Goal: Information Seeking & Learning: Learn about a topic

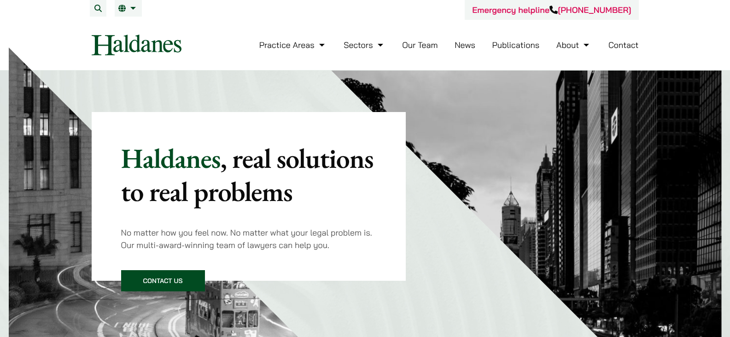
click at [423, 47] on link "Our Team" at bounding box center [419, 45] width 35 height 11
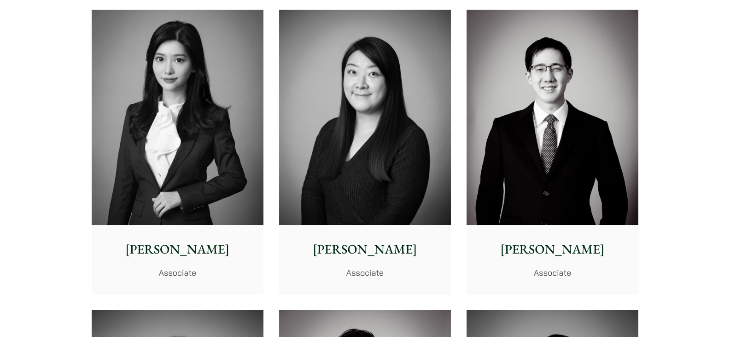
scroll to position [2659, 0]
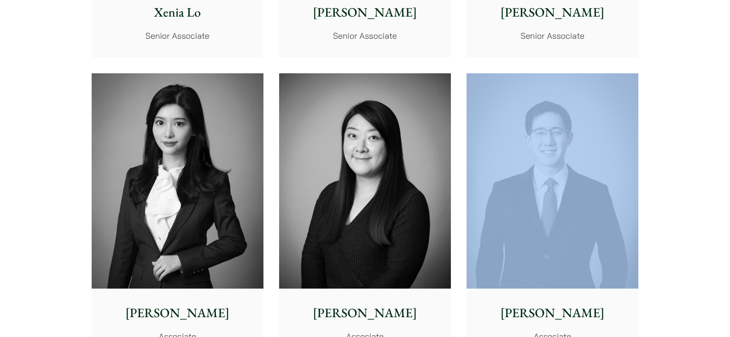
drag, startPoint x: 485, startPoint y: 68, endPoint x: 646, endPoint y: 175, distance: 193.5
click at [660, 176] on div "Partners Jonathan Midgley Partner, Solicitor Advocate John McLellan Partner And…" at bounding box center [365, 68] width 730 height 5034
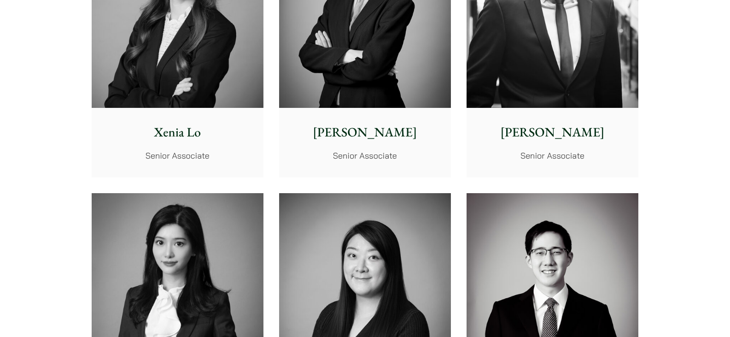
scroll to position [2802, 0]
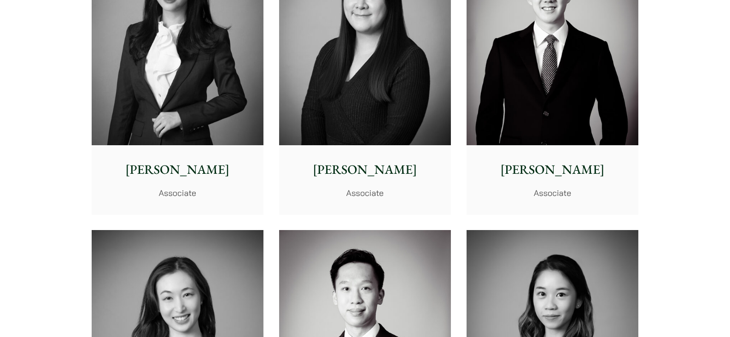
click at [198, 94] on img at bounding box center [178, 37] width 172 height 215
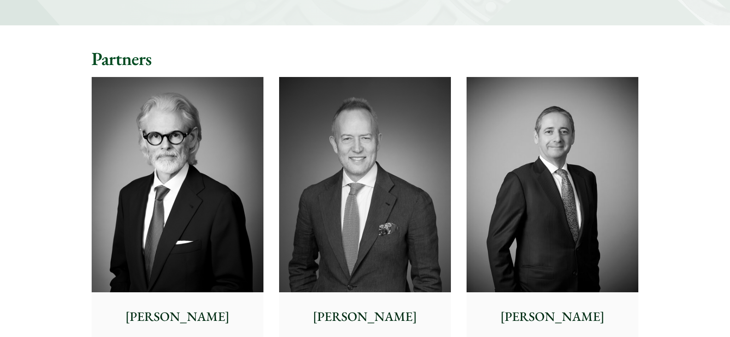
scroll to position [0, 0]
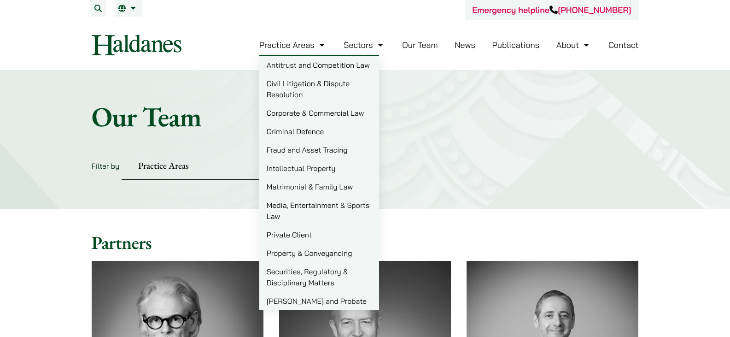
click at [323, 86] on link "Civil Litigation & Dispute Resolution" at bounding box center [319, 88] width 120 height 29
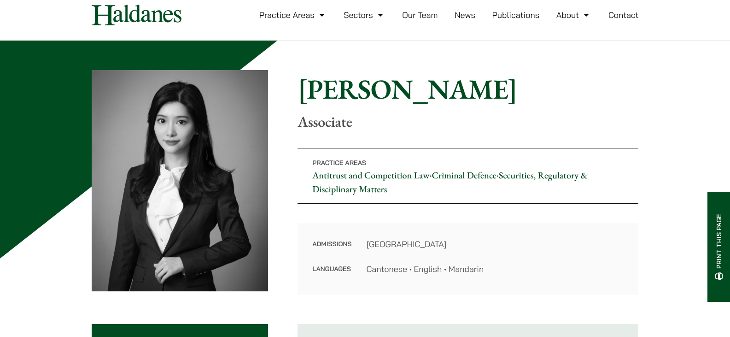
scroll to position [46, 0]
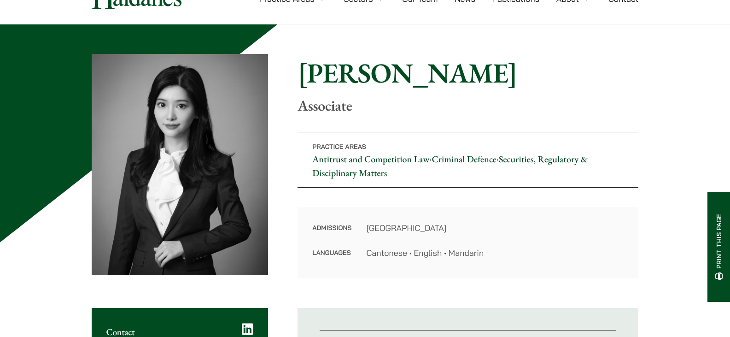
drag, startPoint x: 436, startPoint y: 120, endPoint x: 568, endPoint y: 242, distance: 179.3
click at [568, 242] on div "Home » Lawyers » Florence Yan Florence Yan Associate Practice Areas Antitrust a…" at bounding box center [365, 166] width 547 height 224
click at [583, 222] on dd "Hong Kong" at bounding box center [495, 228] width 258 height 12
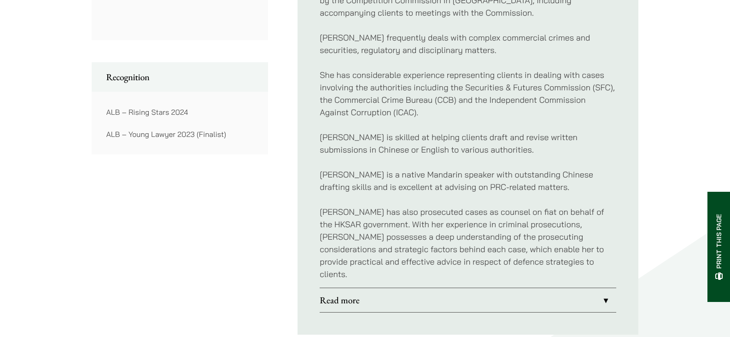
scroll to position [599, 0]
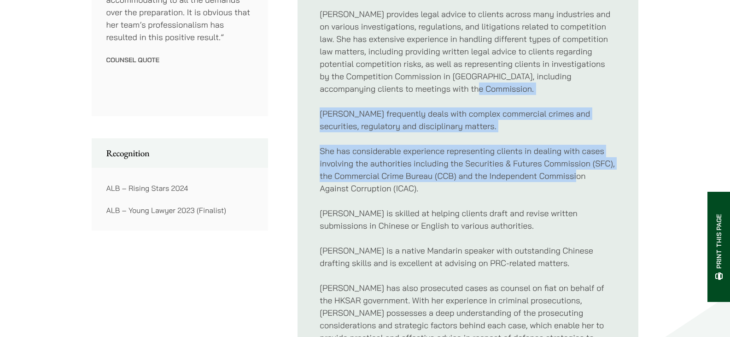
drag, startPoint x: 444, startPoint y: 94, endPoint x: 582, endPoint y: 177, distance: 161.7
click at [582, 177] on div "Florence is a criminal defence lawyer who regularly appears in all levels of co…" at bounding box center [468, 82] width 297 height 562
click at [582, 177] on p "She has considerable experience representing clients in dealing with cases invo…" at bounding box center [468, 170] width 297 height 50
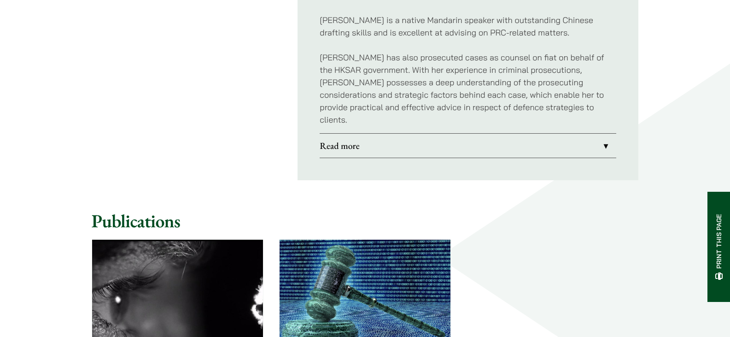
click at [516, 139] on link "Read more" at bounding box center [468, 146] width 297 height 24
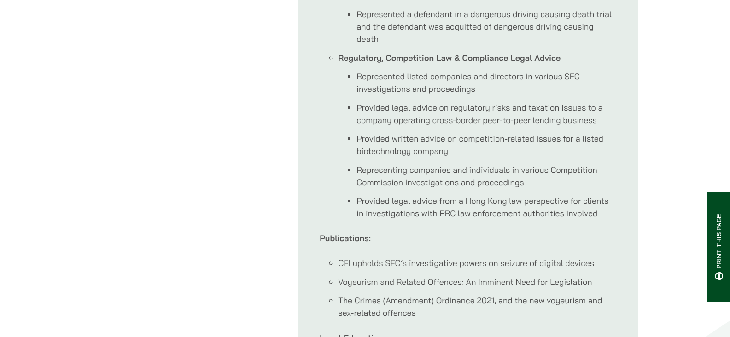
scroll to position [419, 0]
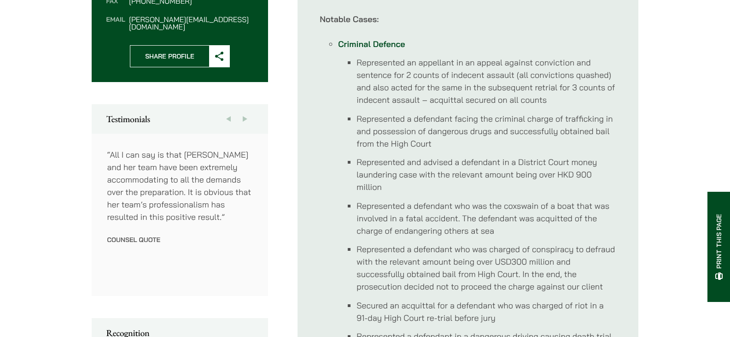
drag, startPoint x: 146, startPoint y: 147, endPoint x: 212, endPoint y: 189, distance: 78.1
click at [212, 189] on p "“All I can say is that Florence and her team have been extremely accommodating …" at bounding box center [180, 185] width 147 height 75
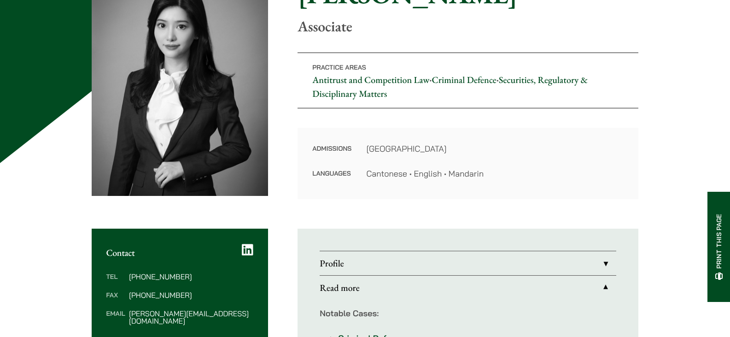
scroll to position [28, 0]
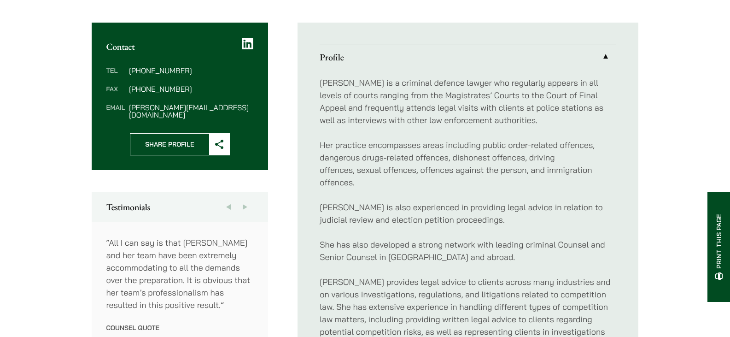
scroll to position [354, 0]
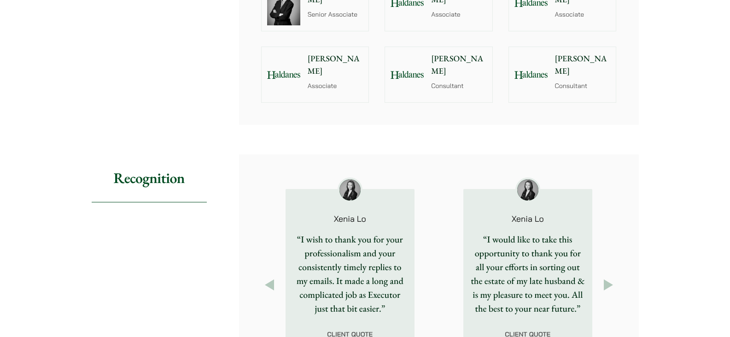
scroll to position [806, 0]
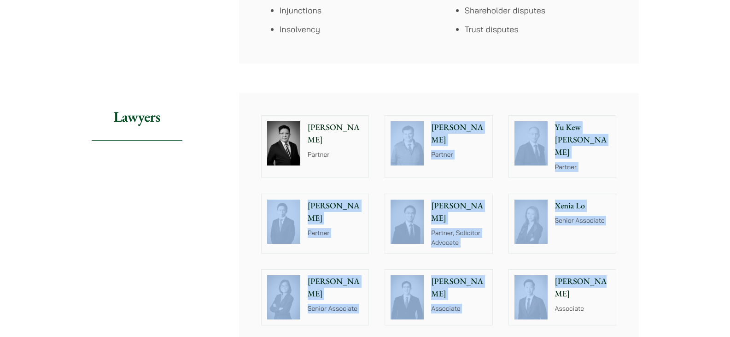
drag, startPoint x: 417, startPoint y: 75, endPoint x: 693, endPoint y: 256, distance: 330.2
click at [693, 257] on div "Home » Practice Areas » Civil Litigation & Dispute Resolution Civil Litigation …" at bounding box center [365, 129] width 730 height 1729
click at [691, 205] on div "Home » Practice Areas » Civil Litigation & Dispute Resolution Civil Litigation …" at bounding box center [365, 129] width 730 height 1729
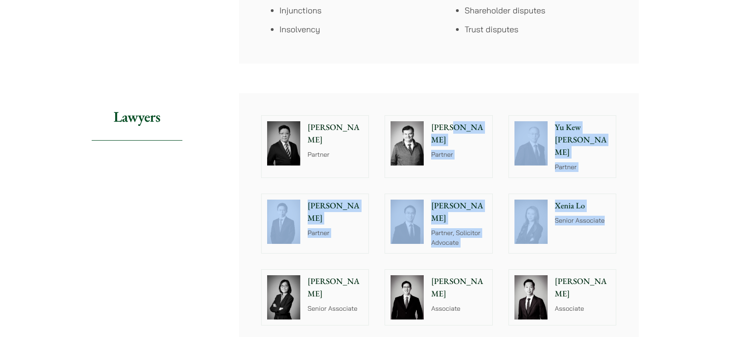
drag, startPoint x: 447, startPoint y: 88, endPoint x: 615, endPoint y: 242, distance: 228.3
click at [612, 242] on article "Home » Practice Areas » Civil Litigation & Dispute Resolution Civil Litigation …" at bounding box center [365, 129] width 547 height 1686
click at [674, 193] on div "Home » Practice Areas » Civil Litigation & Dispute Resolution Civil Litigation …" at bounding box center [365, 129] width 730 height 1729
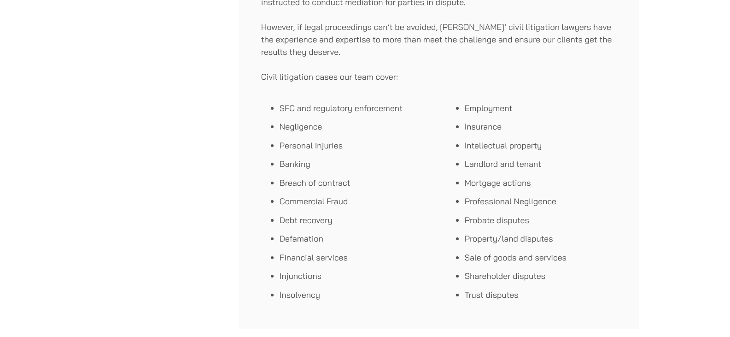
scroll to position [545, 0]
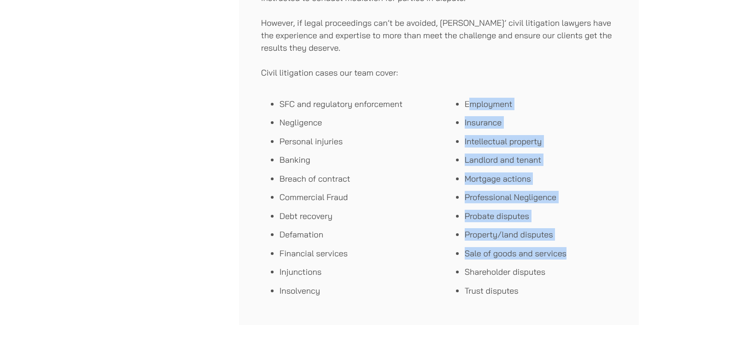
drag, startPoint x: 469, startPoint y: 100, endPoint x: 597, endPoint y: 255, distance: 201.7
click at [597, 255] on ul "Employment Insurance Intellectual property Landlord and tenant Mortgage actions…" at bounding box center [531, 197] width 170 height 199
click at [597, 255] on li "Sale of goods and services" at bounding box center [541, 253] width 152 height 12
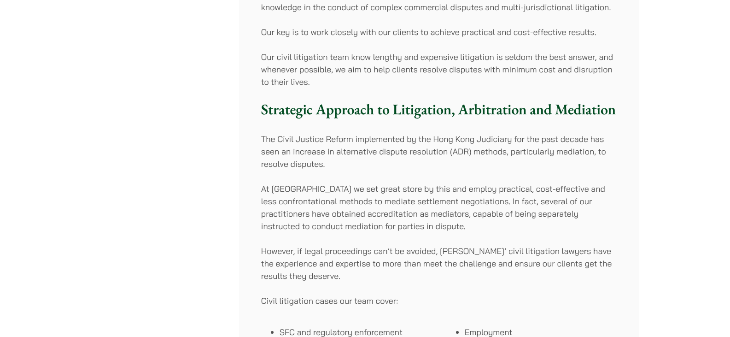
scroll to position [299, 0]
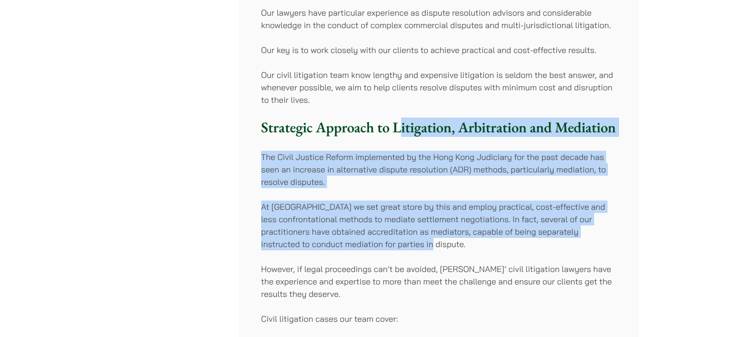
drag, startPoint x: 404, startPoint y: 135, endPoint x: 605, endPoint y: 251, distance: 231.4
click at [605, 251] on div "Haldanes has a highly experienced team of civil litigation lawyers focusing on …" at bounding box center [439, 221] width 400 height 699
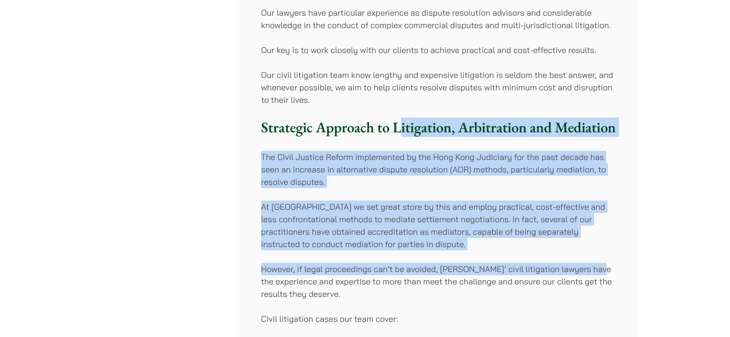
click at [605, 251] on div "Haldanes has a highly experienced team of civil litigation lawyers focusing on …" at bounding box center [439, 221] width 400 height 699
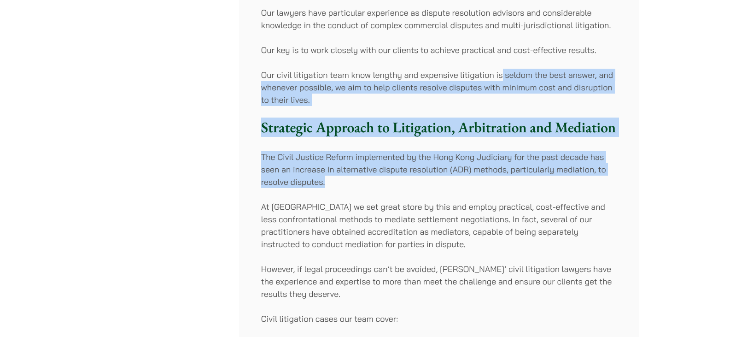
drag, startPoint x: 502, startPoint y: 59, endPoint x: 600, endPoint y: 185, distance: 160.0
click at [599, 184] on div "Haldanes has a highly experienced team of civil litigation lawyers focusing on …" at bounding box center [439, 221] width 400 height 699
click at [600, 185] on p "The Civil Justice Reform implemented by the Hong Kong Judiciary for the past de…" at bounding box center [439, 169] width 356 height 37
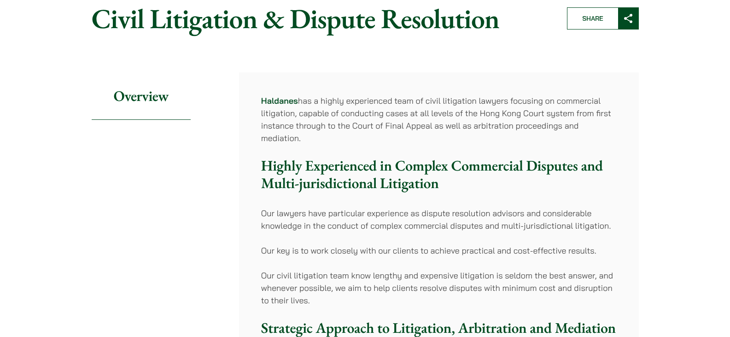
scroll to position [184, 0]
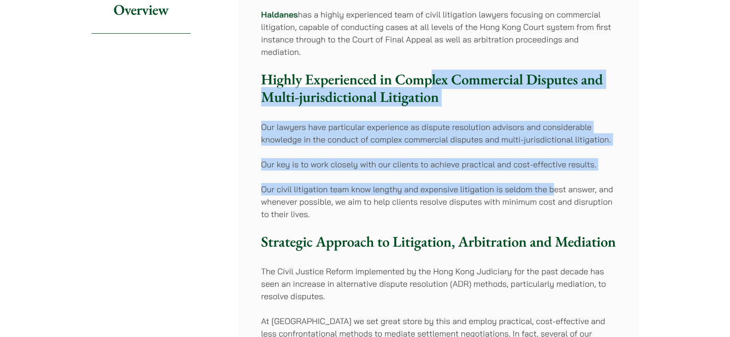
drag, startPoint x: 433, startPoint y: 84, endPoint x: 568, endPoint y: 183, distance: 167.8
click at [568, 183] on div "Haldanes has a highly experienced team of civil litigation lawyers focusing on …" at bounding box center [439, 335] width 400 height 699
click at [568, 183] on p "Our civil litigation team know lengthy and expensive litigation is seldom the b…" at bounding box center [439, 201] width 356 height 37
drag, startPoint x: 429, startPoint y: 86, endPoint x: 583, endPoint y: 190, distance: 186.1
click at [583, 190] on div "Haldanes has a highly experienced team of civil litigation lawyers focusing on …" at bounding box center [439, 335] width 400 height 699
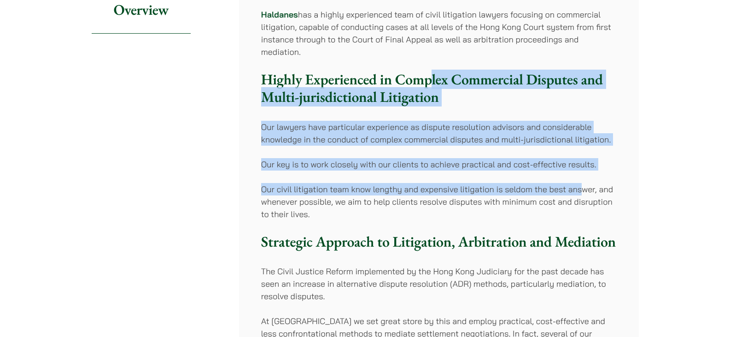
click at [583, 190] on p "Our civil litigation team know lengthy and expensive litigation is seldom the b…" at bounding box center [439, 201] width 356 height 37
drag, startPoint x: 434, startPoint y: 80, endPoint x: 595, endPoint y: 196, distance: 199.0
click at [595, 196] on div "Haldanes has a highly experienced team of civil litigation lawyers focusing on …" at bounding box center [439, 335] width 400 height 699
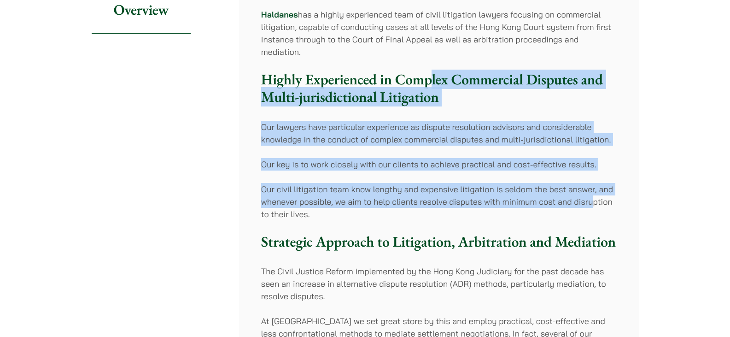
click at [595, 196] on p "Our civil litigation team know lengthy and expensive litigation is seldom the b…" at bounding box center [439, 201] width 356 height 37
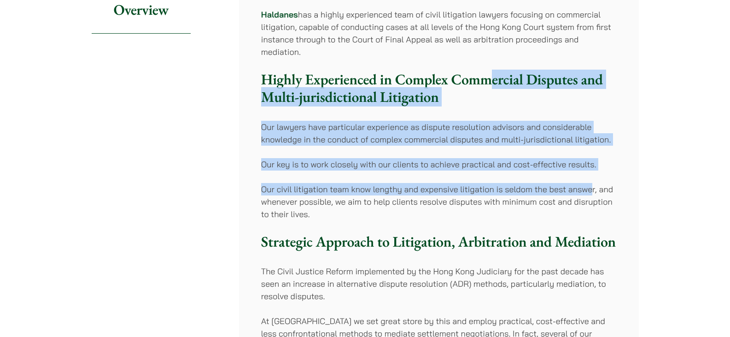
drag, startPoint x: 490, startPoint y: 78, endPoint x: 593, endPoint y: 175, distance: 141.5
click at [593, 175] on div "Haldanes has a highly experienced team of civil litigation lawyers focusing on …" at bounding box center [439, 335] width 400 height 699
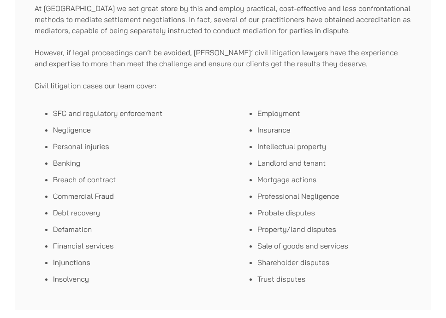
scroll to position [461, 0]
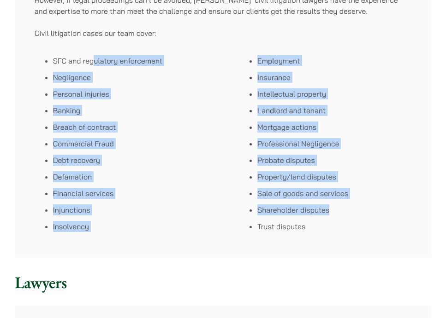
drag, startPoint x: 94, startPoint y: 63, endPoint x: 362, endPoint y: 218, distance: 309.5
click at [362, 218] on div "SFC and regulatory enforcement Negligence Personal injuries Banking Breach of c…" at bounding box center [223, 144] width 377 height 188
click at [362, 218] on ul "Employment Insurance Intellectual property Landlord and tenant Mortgage actions…" at bounding box center [325, 143] width 172 height 177
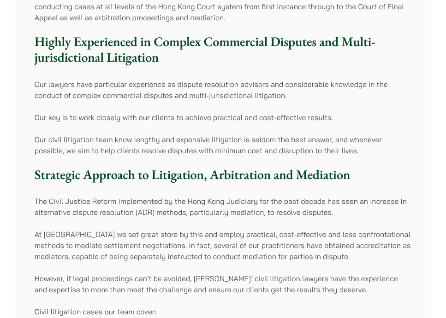
scroll to position [184, 0]
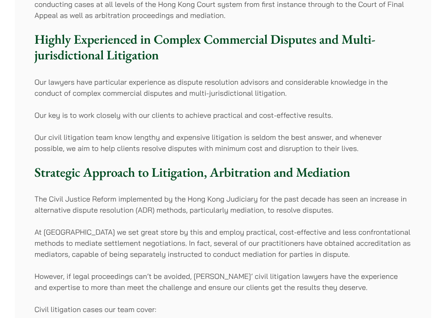
click at [125, 88] on p "Our lawyers have particular experience as dispute resolution advisors and consi…" at bounding box center [223, 87] width 377 height 22
click at [191, 102] on div "Haldanes has a highly experienced team of civil litigation lawyers focusing on …" at bounding box center [223, 251] width 416 height 566
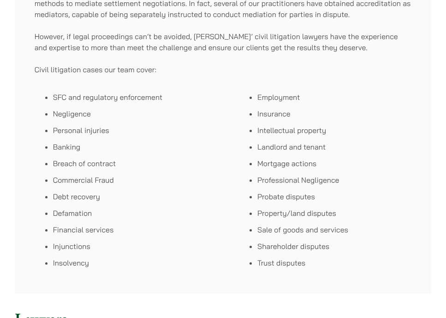
scroll to position [415, 0]
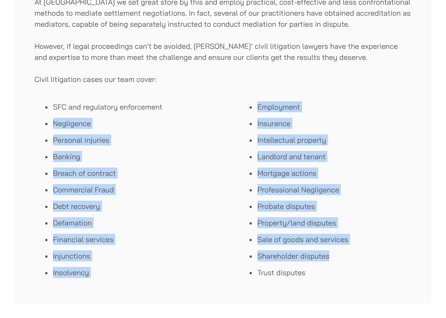
drag, startPoint x: 228, startPoint y: 101, endPoint x: 355, endPoint y: 259, distance: 202.2
click at [354, 257] on div "SFC and regulatory enforcement Negligence Personal injuries Banking Breach of c…" at bounding box center [223, 190] width 377 height 188
click at [358, 140] on li "Intellectual property" at bounding box center [334, 140] width 154 height 11
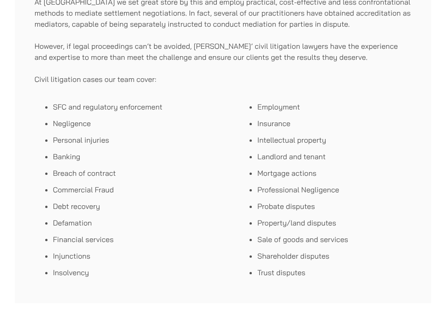
click at [393, 123] on li "Insurance" at bounding box center [334, 123] width 154 height 11
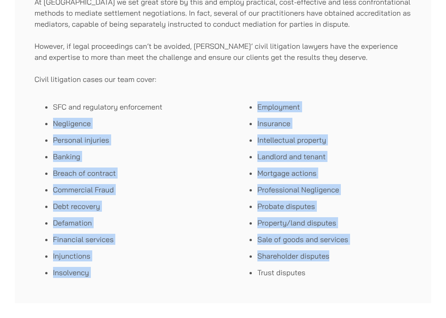
drag, startPoint x: 251, startPoint y: 138, endPoint x: 367, endPoint y: 260, distance: 168.2
click at [367, 260] on div "Haldanes has a highly experienced team of civil litigation lawyers focusing on …" at bounding box center [223, 20] width 416 height 566
click at [352, 159] on li "Landlord and tenant" at bounding box center [334, 156] width 154 height 11
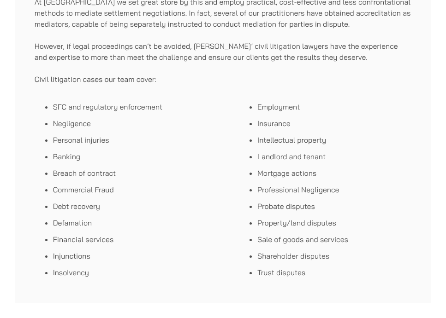
drag, startPoint x: 146, startPoint y: 112, endPoint x: 150, endPoint y: 121, distance: 10.3
click at [146, 112] on li "SFC and regulatory enforcement" at bounding box center [139, 106] width 173 height 11
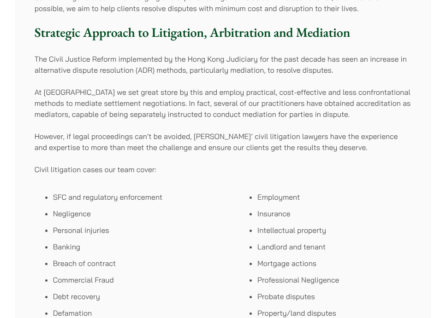
scroll to position [230, 0]
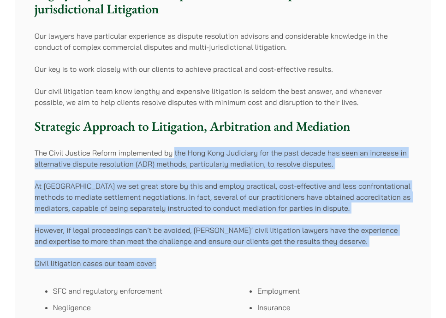
drag, startPoint x: 176, startPoint y: 136, endPoint x: 383, endPoint y: 266, distance: 244.8
click at [383, 266] on div "Haldanes has a highly experienced team of civil litigation lawyers focusing on …" at bounding box center [223, 205] width 416 height 566
click at [383, 266] on p "Civil litigation cases our team cover:" at bounding box center [223, 263] width 377 height 11
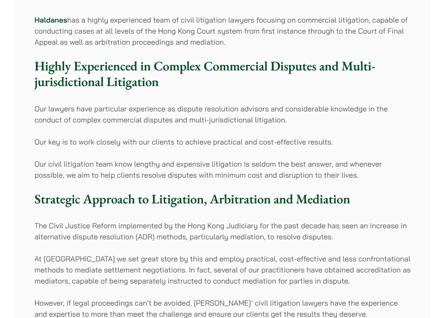
scroll to position [92, 0]
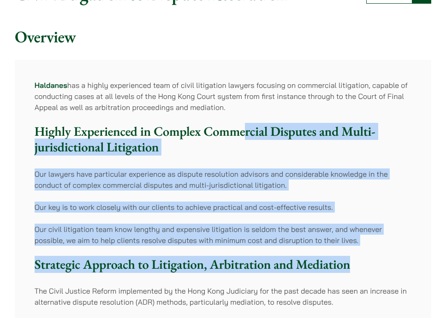
drag, startPoint x: 246, startPoint y: 137, endPoint x: 378, endPoint y: 246, distance: 171.2
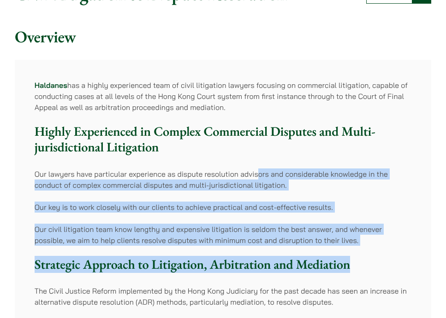
drag, startPoint x: 326, startPoint y: 217, endPoint x: 382, endPoint y: 249, distance: 64.0
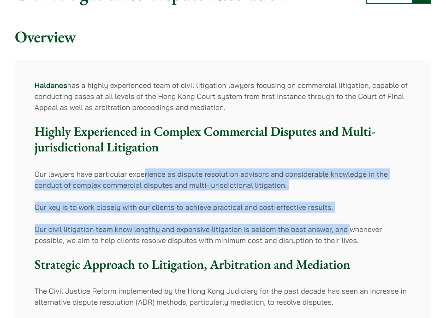
drag, startPoint x: 150, startPoint y: 177, endPoint x: 356, endPoint y: 224, distance: 210.7
click at [356, 224] on p "Our civil litigation team know lengthy and expensive litigation is seldom the b…" at bounding box center [223, 235] width 377 height 22
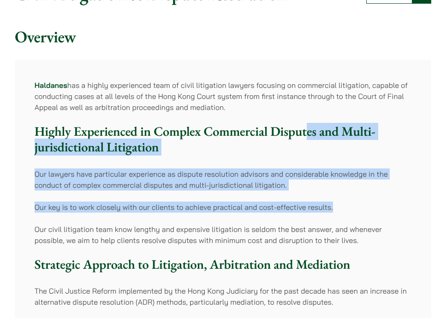
drag, startPoint x: 308, startPoint y: 129, endPoint x: 372, endPoint y: 215, distance: 107.1
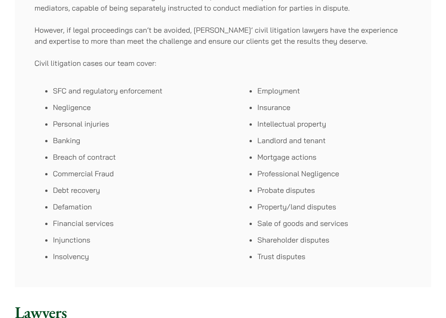
scroll to position [415, 0]
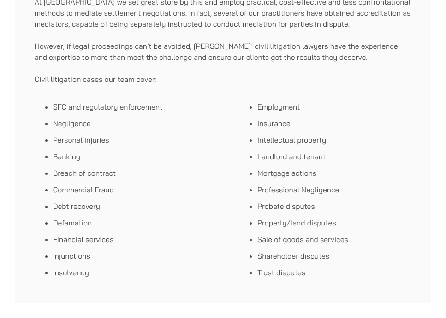
drag, startPoint x: 170, startPoint y: 116, endPoint x: 181, endPoint y: 117, distance: 11.2
click at [170, 116] on ul "SFC and regulatory enforcement Negligence Personal injuries Banking Breach of c…" at bounding box center [130, 189] width 191 height 177
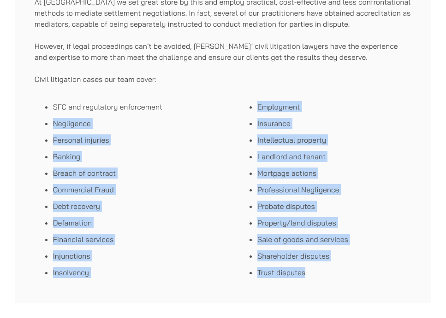
drag, startPoint x: 191, startPoint y: 125, endPoint x: 398, endPoint y: 249, distance: 240.8
click at [398, 272] on div "SFC and regulatory enforcement Negligence Personal injuries Banking Breach of c…" at bounding box center [223, 190] width 377 height 188
click at [392, 181] on ul "Employment Insurance Intellectual property Landlord and tenant Mortgage actions…" at bounding box center [325, 189] width 172 height 177
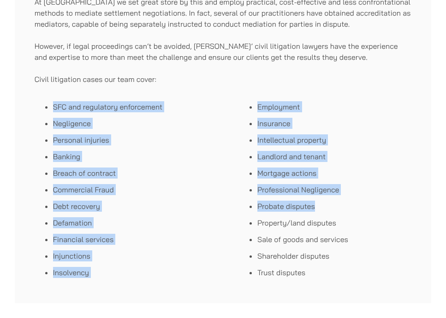
drag, startPoint x: 226, startPoint y: 79, endPoint x: 345, endPoint y: 204, distance: 172.1
click at [345, 204] on div "Haldanes has a highly experienced team of civil litigation lawyers focusing on …" at bounding box center [223, 20] width 416 height 566
click at [345, 204] on li "Probate disputes" at bounding box center [334, 206] width 154 height 11
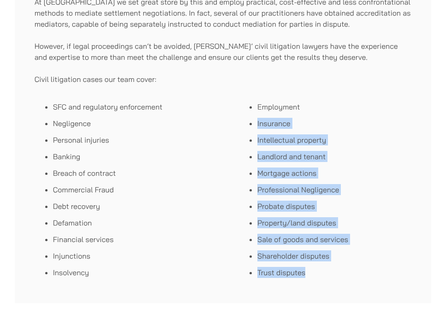
drag, startPoint x: 320, startPoint y: 95, endPoint x: 392, endPoint y: 291, distance: 208.9
click at [392, 291] on div "Haldanes has a highly experienced team of civil litigation lawyers focusing on …" at bounding box center [223, 20] width 416 height 566
click at [356, 152] on li "Landlord and tenant" at bounding box center [334, 156] width 154 height 11
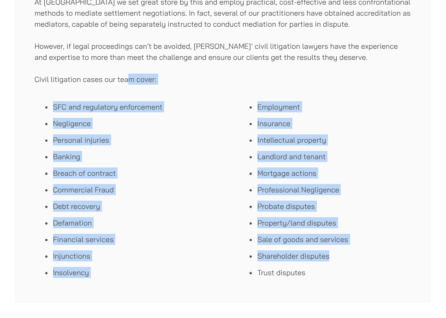
drag, startPoint x: 131, startPoint y: 82, endPoint x: 364, endPoint y: 255, distance: 290.7
click at [361, 258] on div "Haldanes has a highly experienced team of civil litigation lawyers focusing on …" at bounding box center [223, 20] width 416 height 566
click at [366, 168] on li "Mortgage actions" at bounding box center [334, 173] width 154 height 11
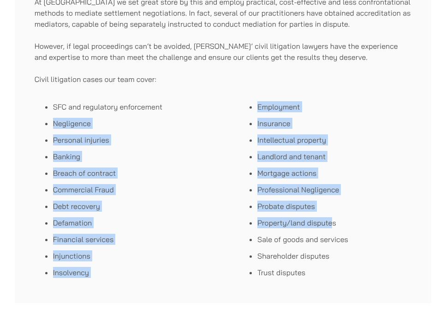
drag, startPoint x: 228, startPoint y: 101, endPoint x: 341, endPoint y: 226, distance: 168.3
click at [341, 226] on div "SFC and regulatory enforcement Negligence Personal injuries Banking Breach of c…" at bounding box center [223, 190] width 377 height 188
click at [342, 226] on li "Property/land disputes" at bounding box center [334, 222] width 154 height 11
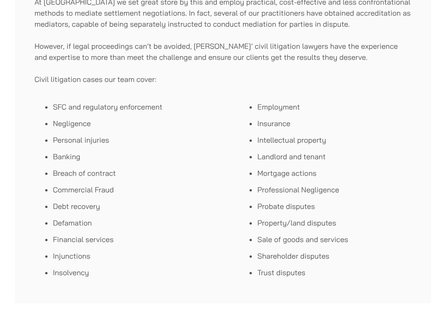
click at [164, 166] on ul "SFC and regulatory enforcement Negligence Personal injuries Banking Breach of c…" at bounding box center [130, 189] width 191 height 177
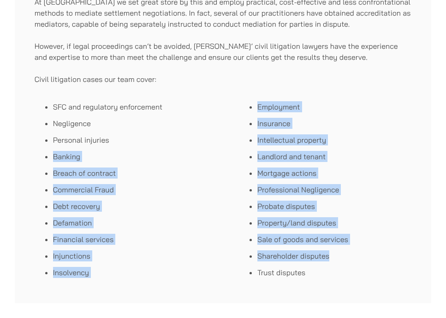
drag, startPoint x: 147, startPoint y: 137, endPoint x: 332, endPoint y: 238, distance: 210.1
click at [334, 254] on div "SFC and regulatory enforcement Negligence Personal injuries Banking Breach of c…" at bounding box center [223, 190] width 377 height 188
click at [308, 150] on ul "Employment Insurance Intellectual property Landlord and tenant Mortgage actions…" at bounding box center [325, 189] width 172 height 177
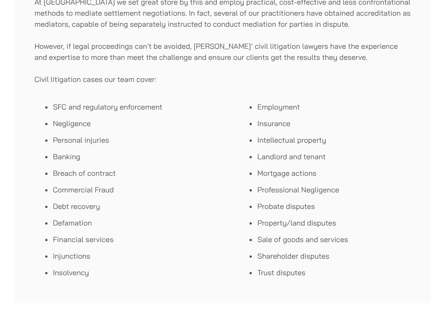
click at [252, 131] on ul "Employment Insurance Intellectual property Landlord and tenant Mortgage actions…" at bounding box center [325, 189] width 172 height 177
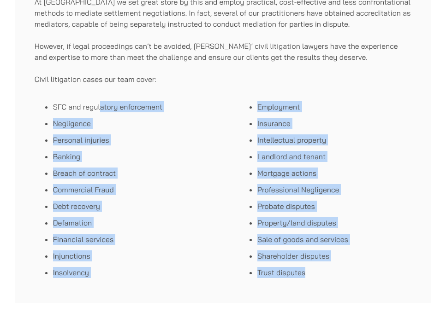
drag, startPoint x: 100, startPoint y: 112, endPoint x: 351, endPoint y: 224, distance: 274.3
click at [355, 266] on div "SFC and regulatory enforcement Negligence Personal injuries Banking Breach of c…" at bounding box center [223, 190] width 377 height 188
click at [344, 186] on li "Professional Negligence" at bounding box center [334, 189] width 154 height 11
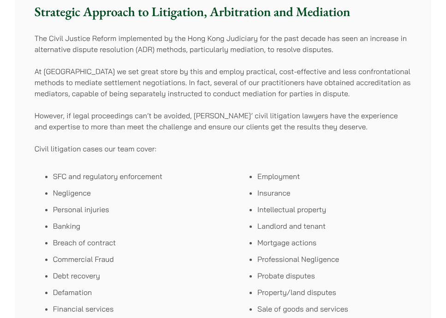
scroll to position [230, 0]
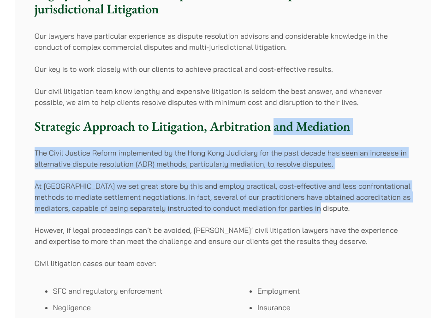
drag, startPoint x: 282, startPoint y: 124, endPoint x: 370, endPoint y: 221, distance: 130.5
click at [370, 221] on div "Haldanes has a highly experienced team of civil litigation lawyers focusing on …" at bounding box center [223, 205] width 416 height 566
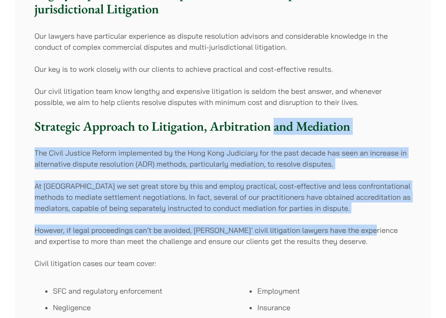
click at [370, 221] on div "Haldanes has a highly experienced team of civil litigation lawyers focusing on …" at bounding box center [223, 205] width 416 height 566
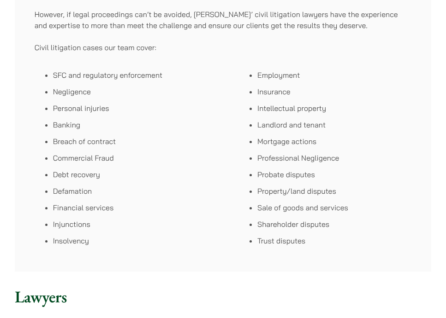
scroll to position [461, 0]
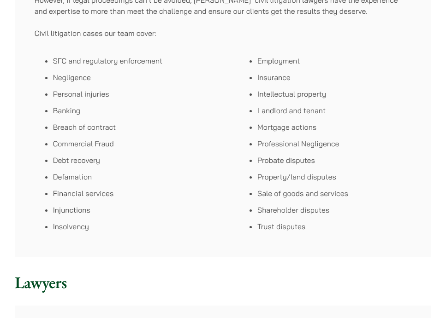
click at [249, 154] on ul "Employment Insurance Intellectual property Landlord and tenant Mortgage actions…" at bounding box center [325, 143] width 172 height 177
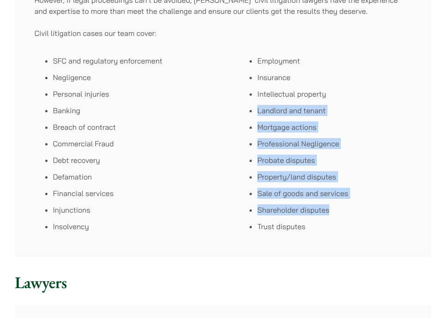
drag, startPoint x: 259, startPoint y: 111, endPoint x: 347, endPoint y: 206, distance: 129.8
click at [347, 206] on ul "Employment Insurance Intellectual property Landlord and tenant Mortgage actions…" at bounding box center [325, 143] width 172 height 177
click at [347, 206] on li "Shareholder disputes" at bounding box center [334, 210] width 154 height 11
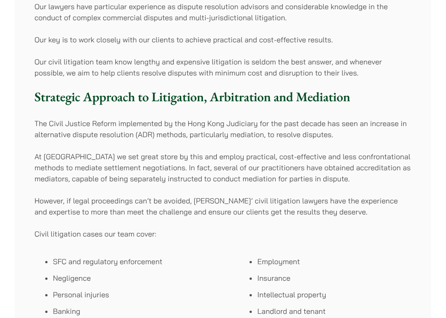
scroll to position [276, 0]
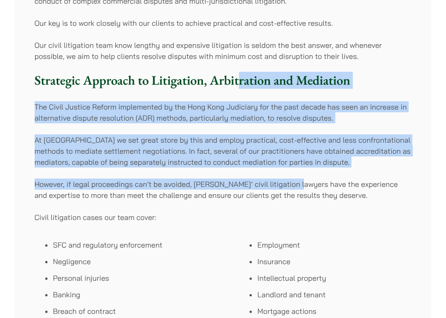
drag, startPoint x: 237, startPoint y: 81, endPoint x: 306, endPoint y: 193, distance: 132.0
click at [305, 192] on div "Haldanes has a highly experienced team of civil litigation lawyers focusing on …" at bounding box center [223, 159] width 416 height 566
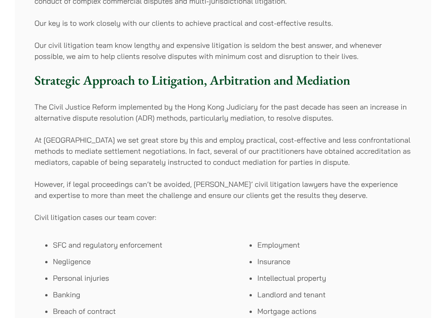
click at [306, 193] on p "However, if legal proceedings can’t be avoided, Haldanes’ civil litigation lawy…" at bounding box center [223, 190] width 377 height 22
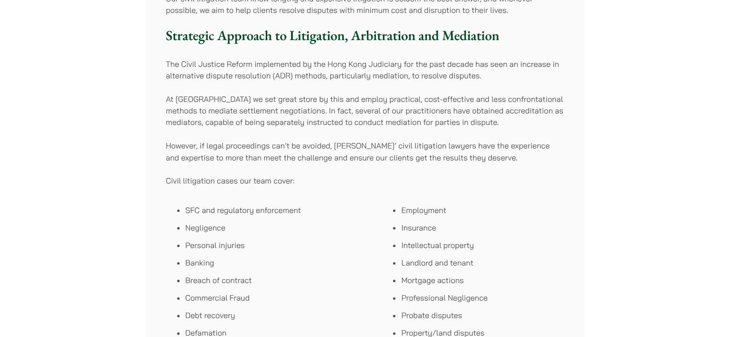
scroll to position [415, 0]
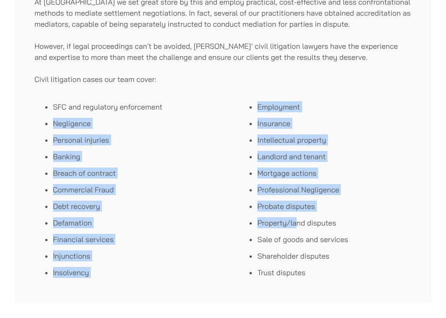
drag, startPoint x: 192, startPoint y: 118, endPoint x: 299, endPoint y: 227, distance: 152.8
click at [299, 227] on div "SFC and regulatory enforcement Negligence Personal injuries Banking Breach of c…" at bounding box center [223, 190] width 377 height 188
click at [290, 174] on li "Mortgage actions" at bounding box center [334, 173] width 154 height 11
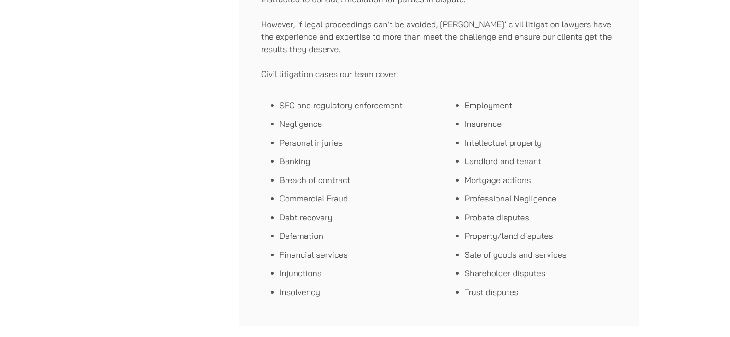
scroll to position [553, 0]
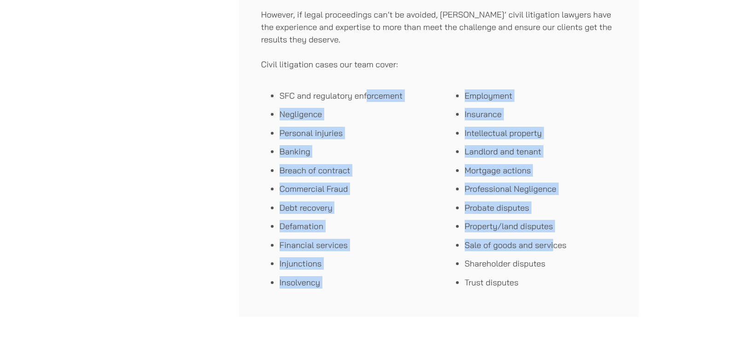
drag, startPoint x: 368, startPoint y: 94, endPoint x: 559, endPoint y: 246, distance: 244.0
click at [557, 246] on div "SFC and regulatory enforcement Negligence Personal injuries Banking Breach of c…" at bounding box center [439, 188] width 356 height 211
click at [559, 246] on li "Sale of goods and services" at bounding box center [541, 245] width 152 height 12
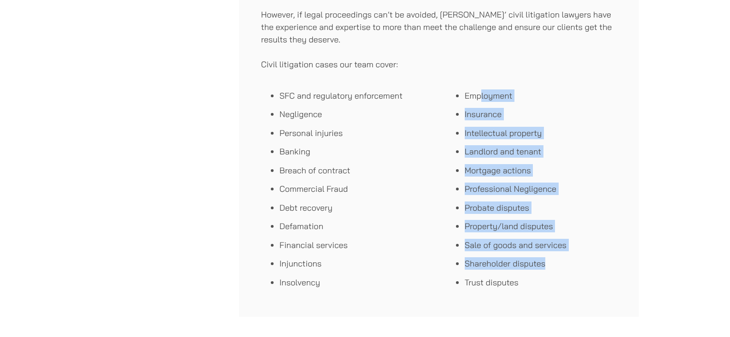
drag, startPoint x: 480, startPoint y: 90, endPoint x: 580, endPoint y: 260, distance: 197.2
click at [580, 260] on ul "Employment Insurance Intellectual property Landlord and tenant Mortgage actions…" at bounding box center [531, 188] width 170 height 199
click at [580, 260] on li "Shareholder disputes" at bounding box center [541, 263] width 152 height 12
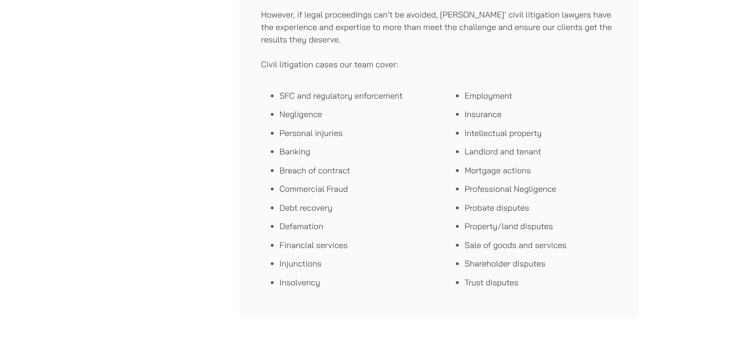
scroll to position [0, 0]
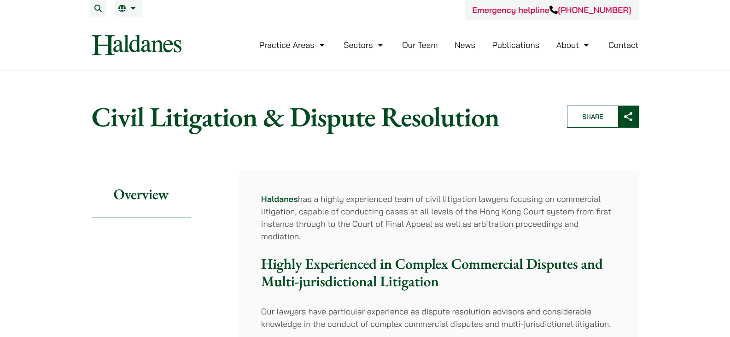
click at [282, 213] on p "Haldanes has a highly experienced team of civil litigation lawyers focusing on …" at bounding box center [439, 218] width 356 height 50
